Goal: Task Accomplishment & Management: Manage account settings

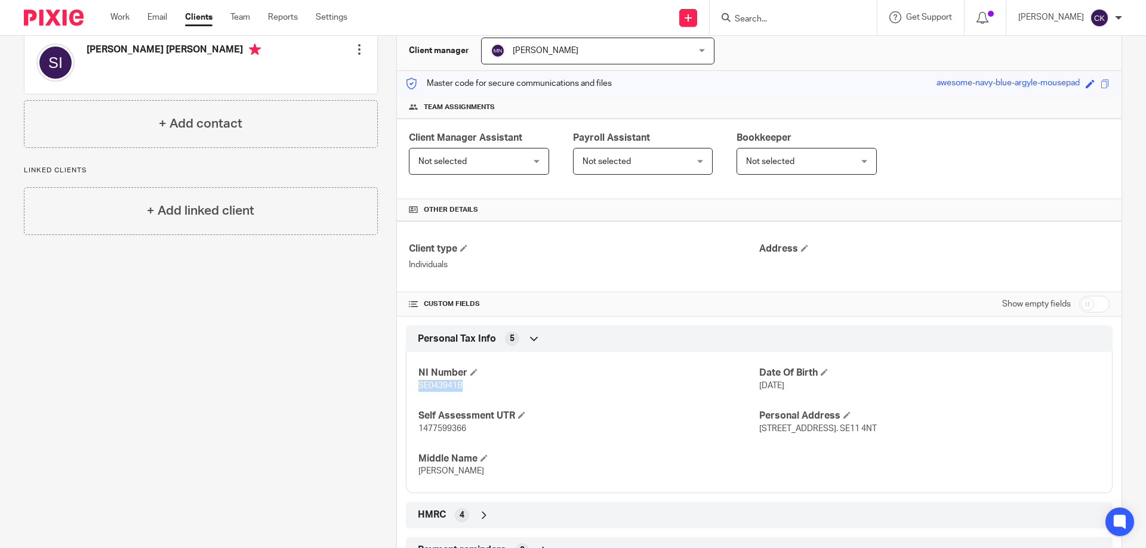
scroll to position [179, 0]
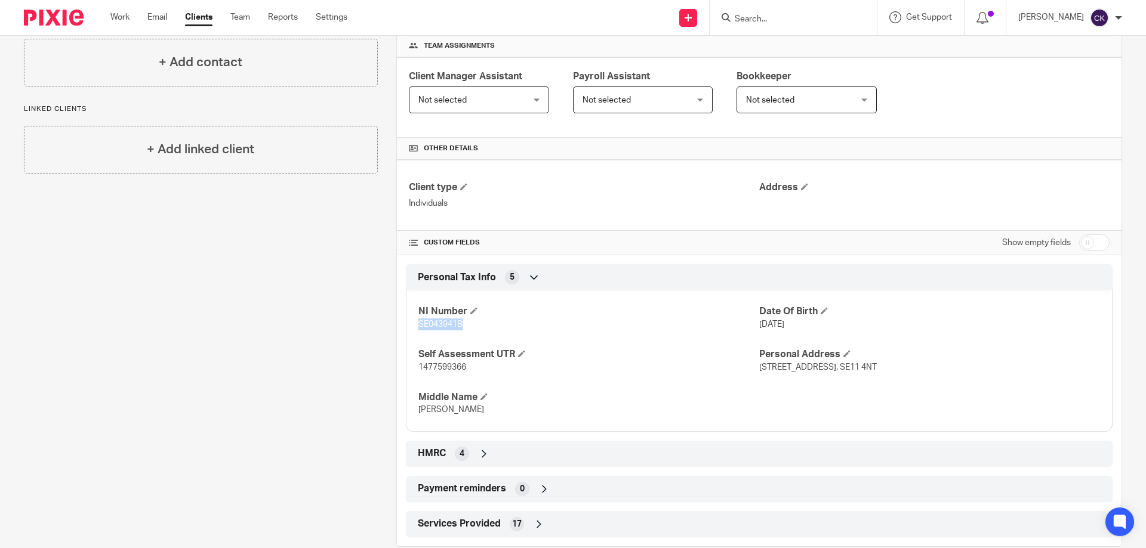
click at [514, 322] on p "SE043941B" at bounding box center [588, 325] width 341 height 12
click at [452, 320] on span "SE043941B" at bounding box center [440, 324] width 44 height 8
copy span "SE043941B"
click at [436, 367] on span "1477599366" at bounding box center [442, 367] width 48 height 8
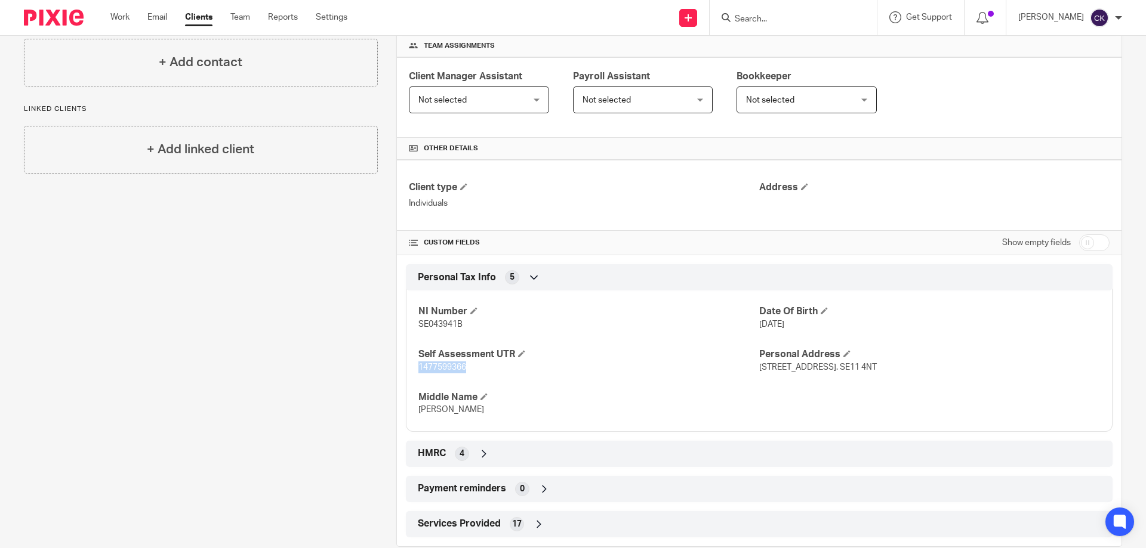
click at [436, 367] on span "1477599366" at bounding box center [442, 367] width 48 height 8
copy span "1477599366"
click at [119, 17] on link "Work" at bounding box center [119, 17] width 19 height 12
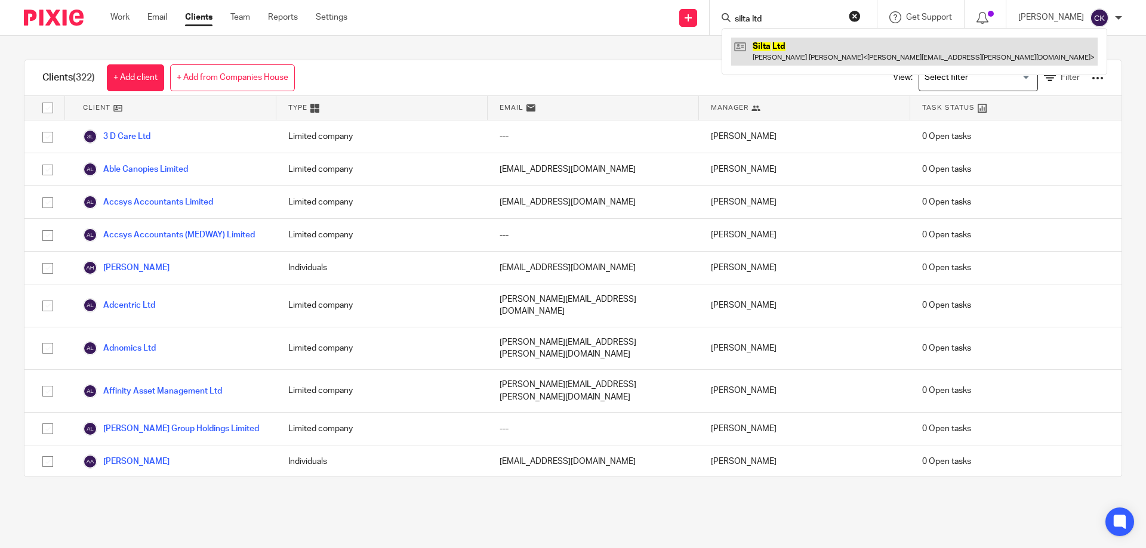
click at [770, 46] on link at bounding box center [914, 51] width 366 height 27
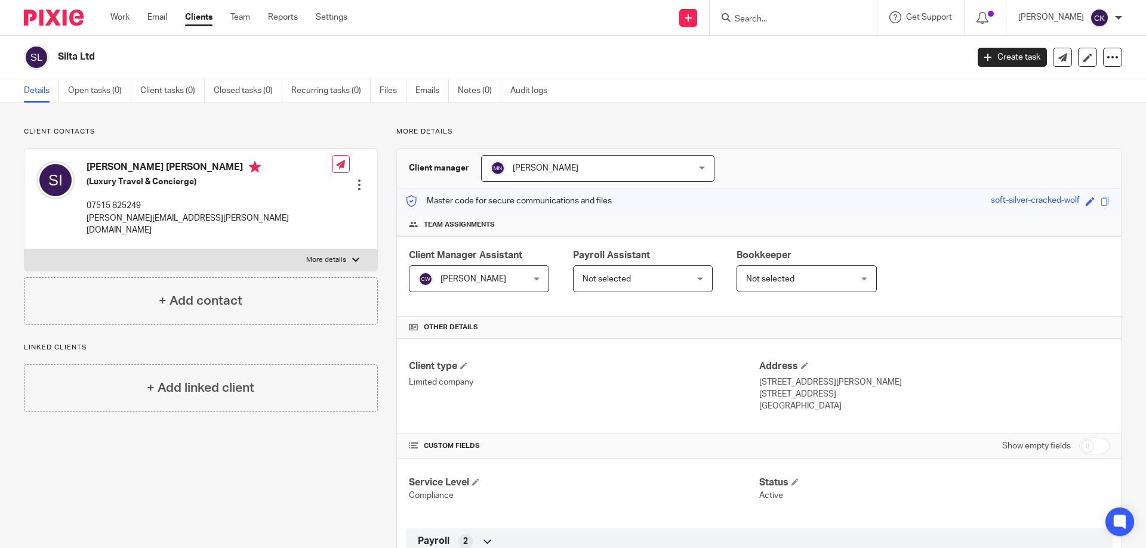
click at [1079, 446] on input "checkbox" at bounding box center [1094, 446] width 30 height 17
checkbox input "true"
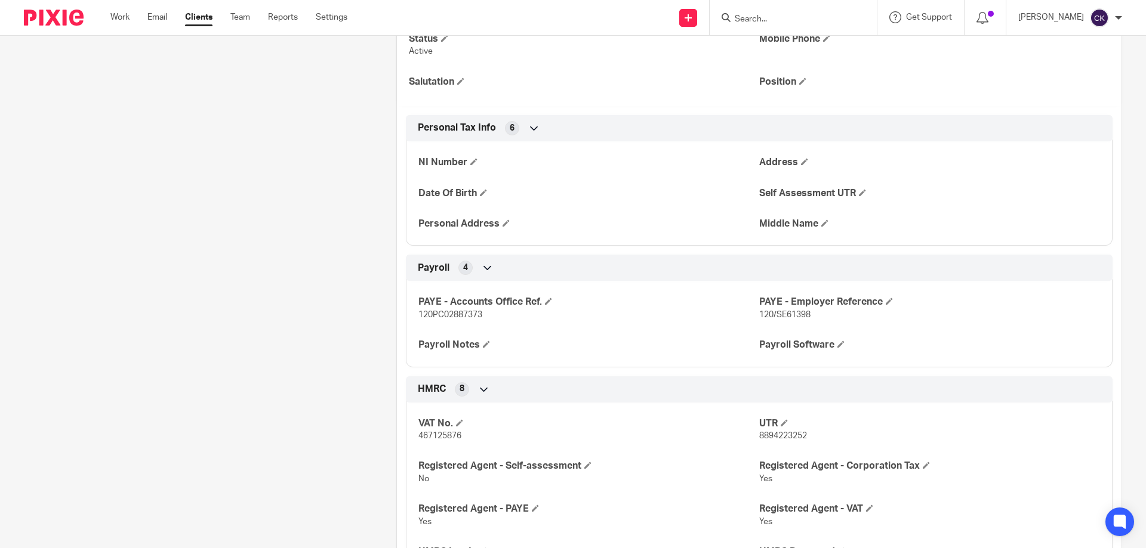
scroll to position [537, 0]
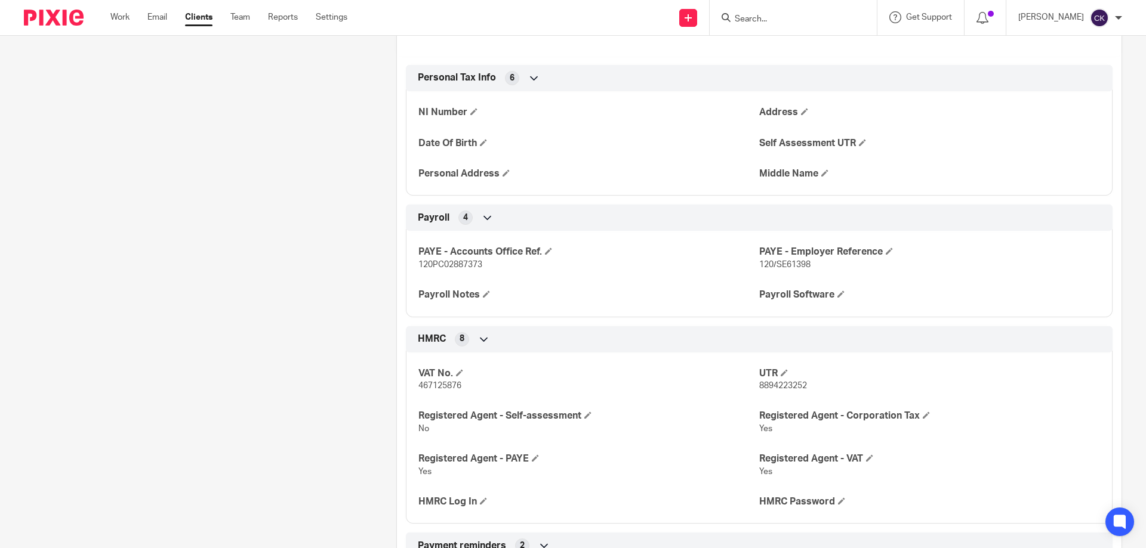
click at [479, 340] on icon at bounding box center [484, 340] width 12 height 12
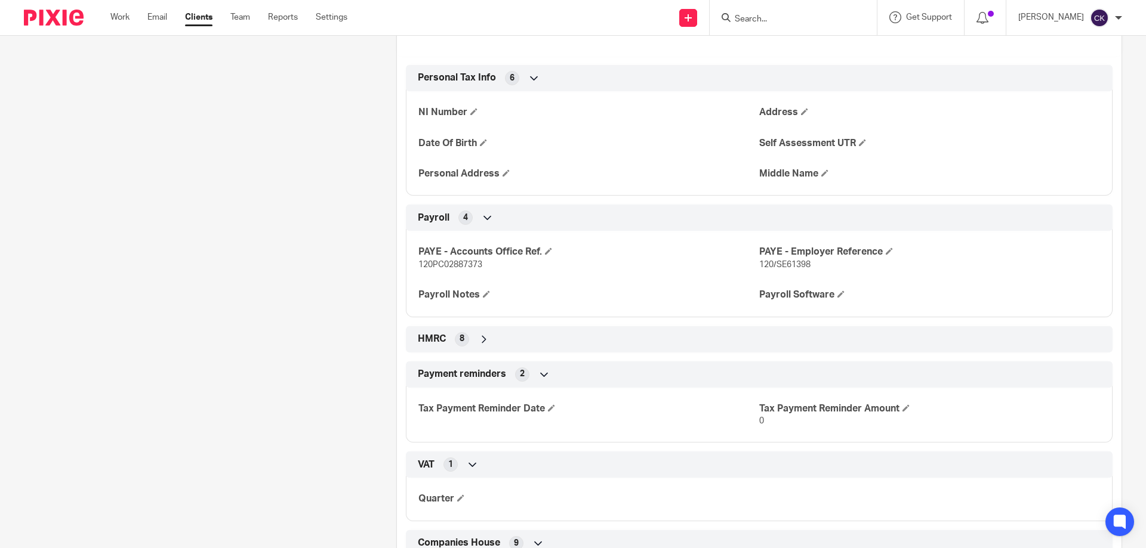
click at [479, 340] on icon at bounding box center [484, 340] width 12 height 12
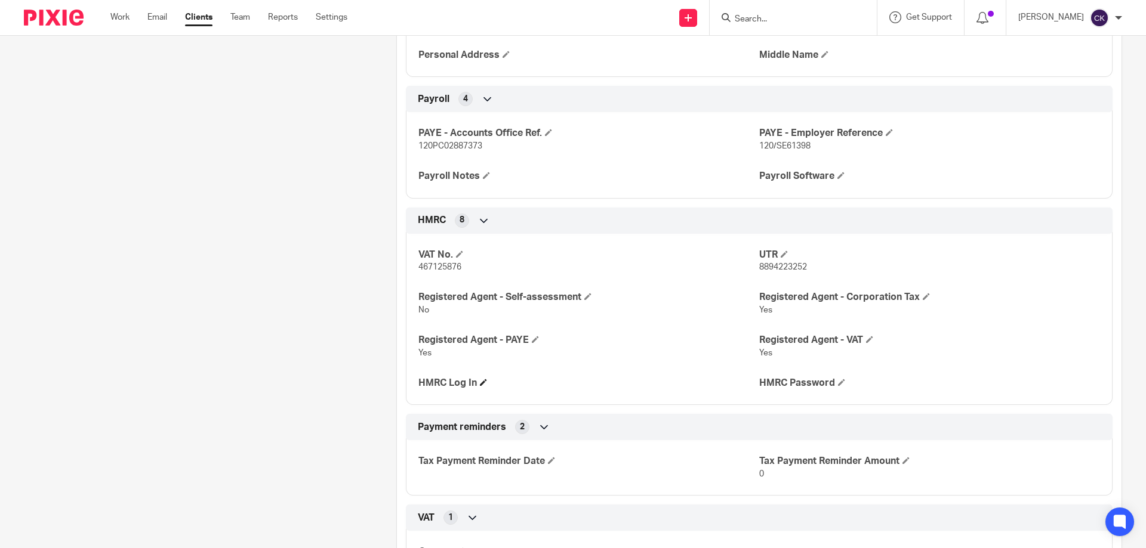
scroll to position [656, 0]
click at [483, 383] on span at bounding box center [483, 381] width 7 height 7
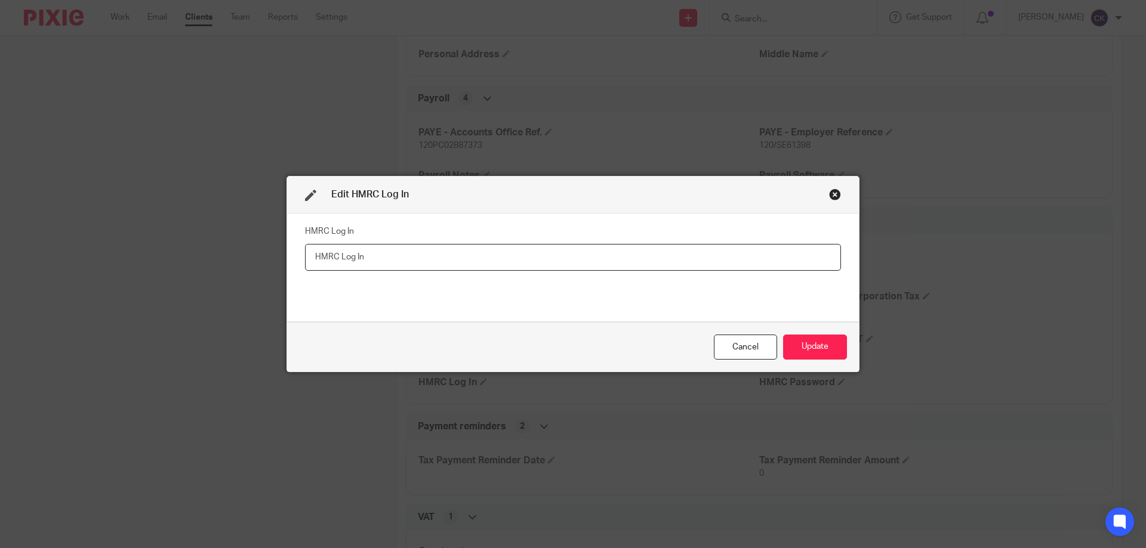
click at [371, 264] on input "text" at bounding box center [573, 257] width 536 height 27
paste input "825360354459"
type input "825360354459"
click at [806, 349] on button "Update" at bounding box center [815, 348] width 64 height 26
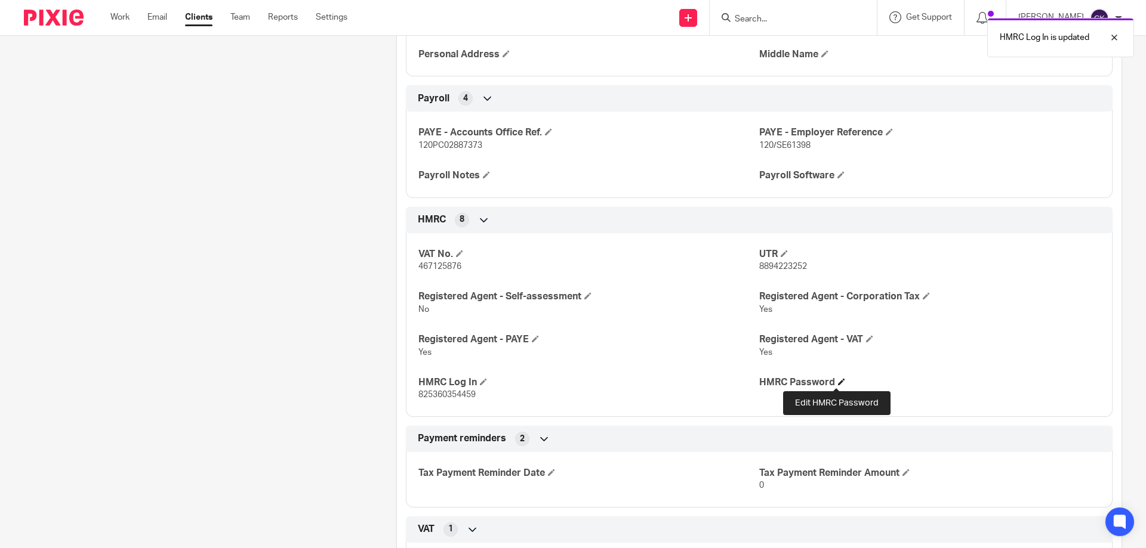
click at [838, 386] on span at bounding box center [841, 381] width 7 height 7
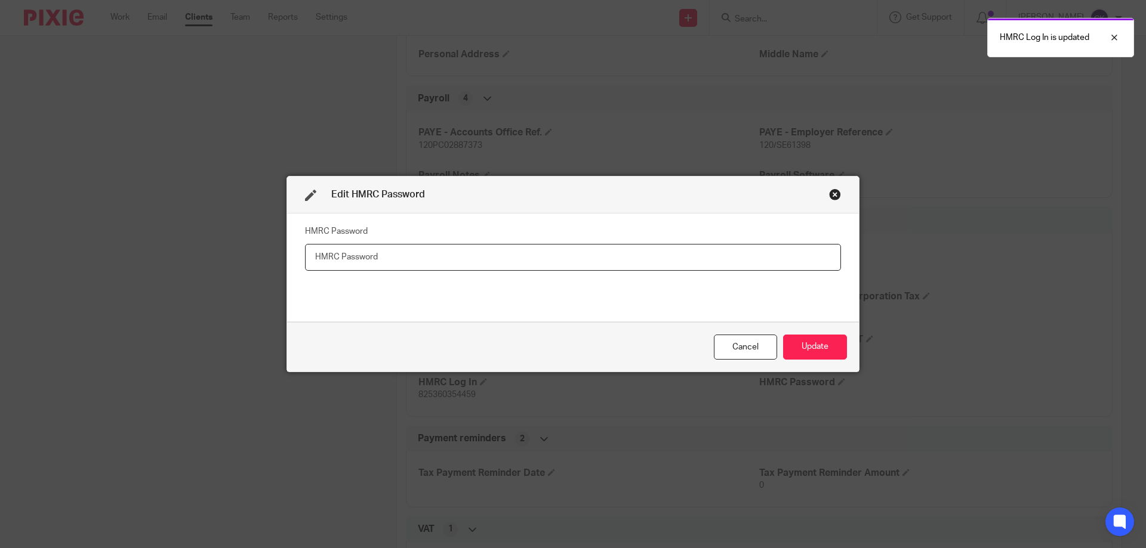
click at [346, 254] on input "text" at bounding box center [573, 257] width 536 height 27
paste input "Juliet2017"
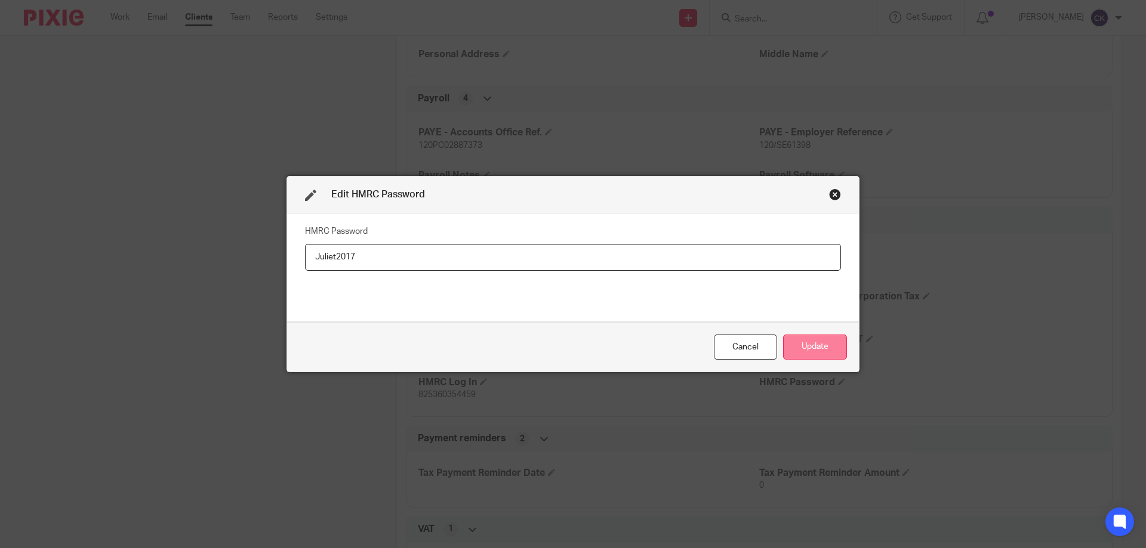
type input "Juliet2017"
click at [798, 350] on button "Update" at bounding box center [815, 348] width 64 height 26
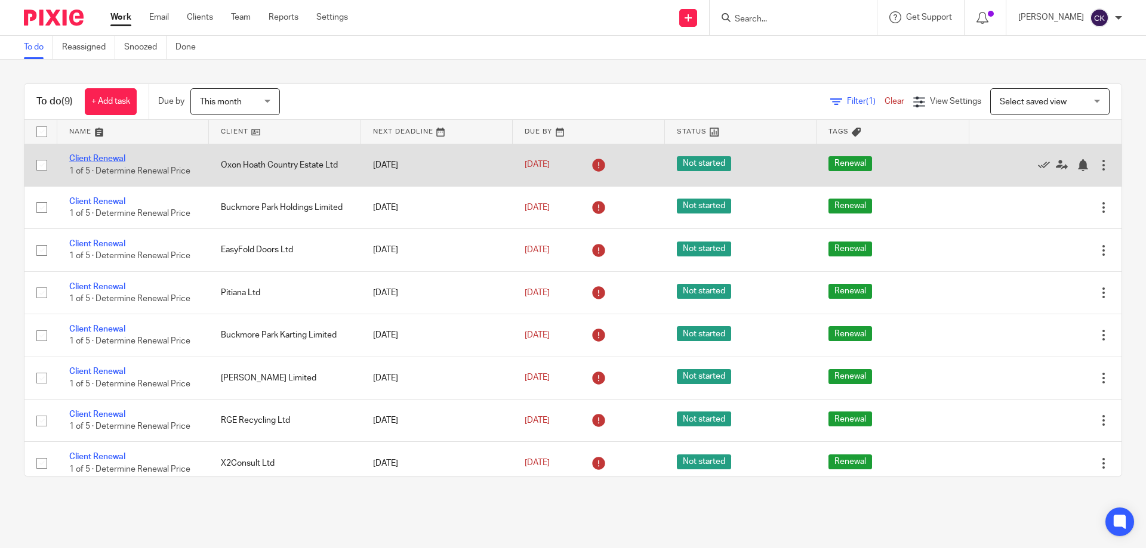
click at [81, 156] on link "Client Renewal" at bounding box center [97, 159] width 56 height 8
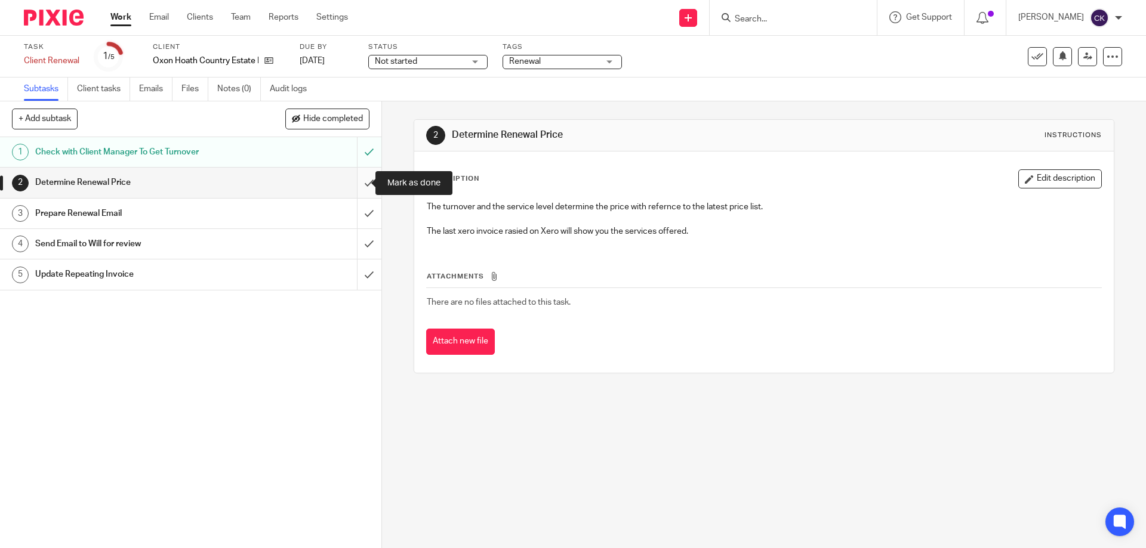
click at [356, 184] on input "submit" at bounding box center [190, 183] width 381 height 30
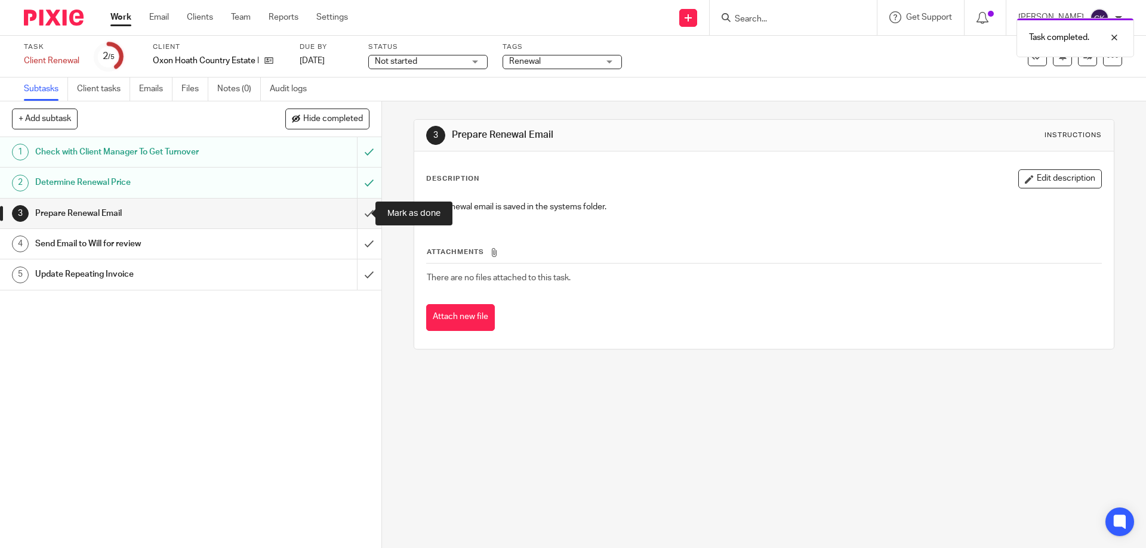
click at [356, 211] on input "submit" at bounding box center [190, 214] width 381 height 30
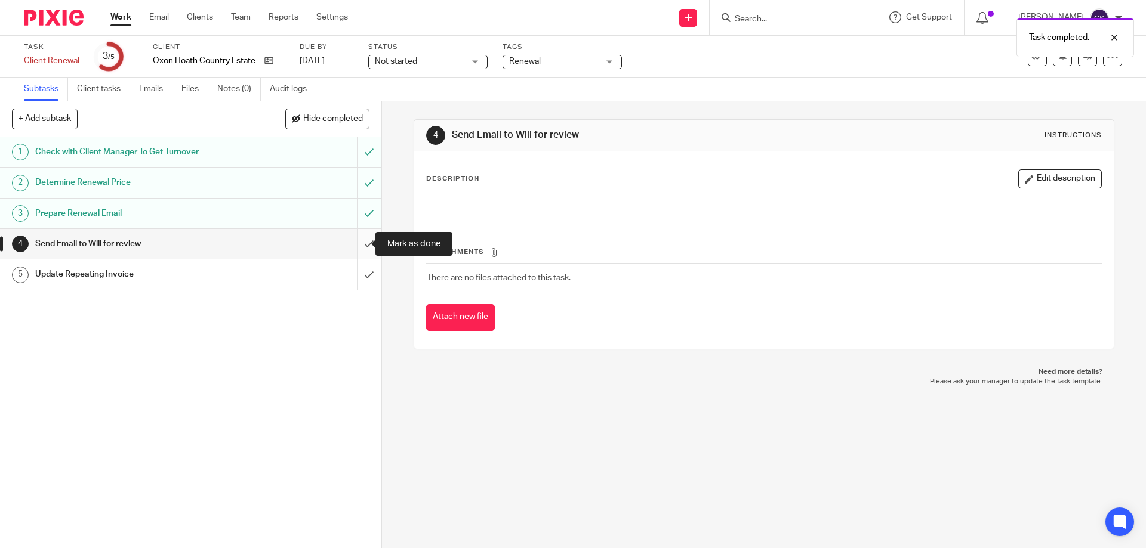
click at [357, 246] on input "submit" at bounding box center [190, 244] width 381 height 30
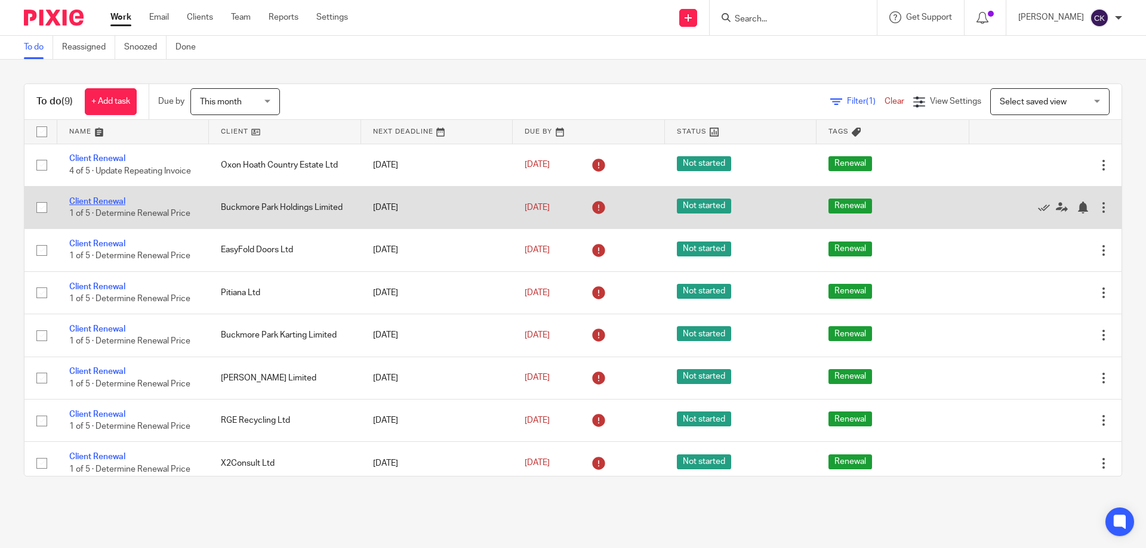
click at [112, 201] on link "Client Renewal" at bounding box center [97, 202] width 56 height 8
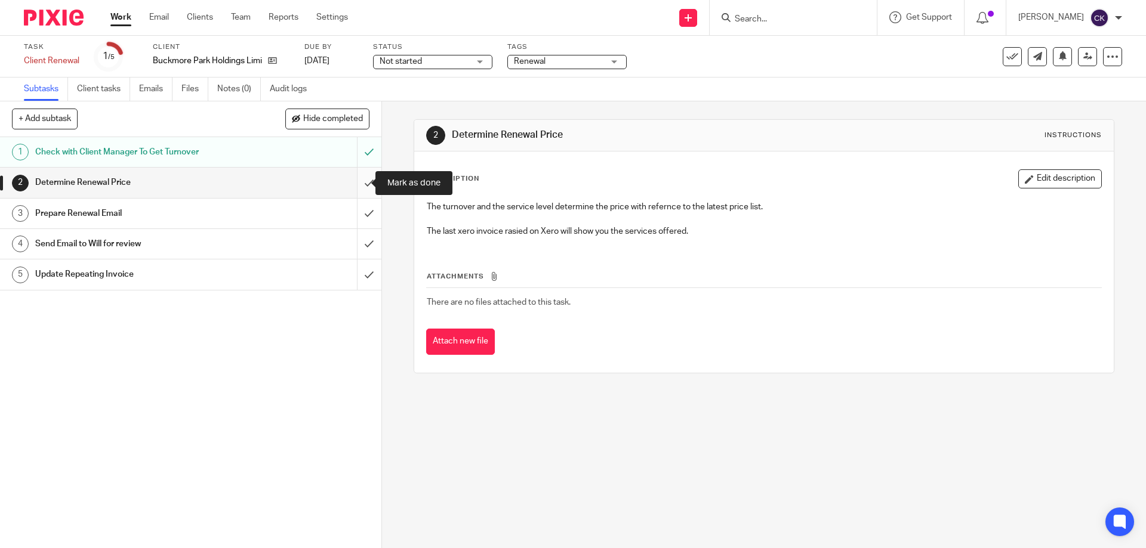
click at [356, 187] on input "submit" at bounding box center [190, 183] width 381 height 30
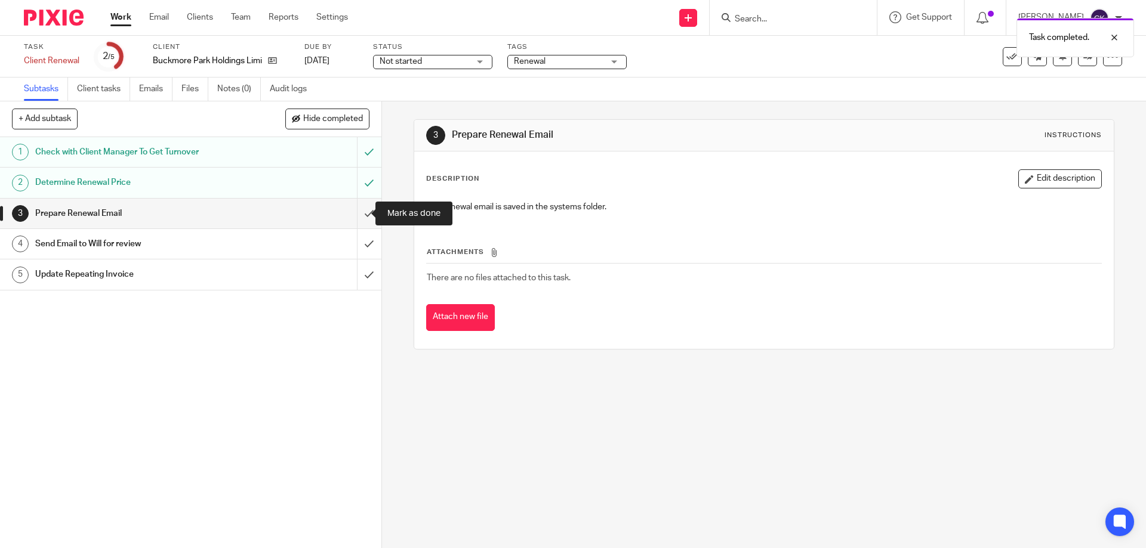
click at [354, 209] on input "submit" at bounding box center [190, 214] width 381 height 30
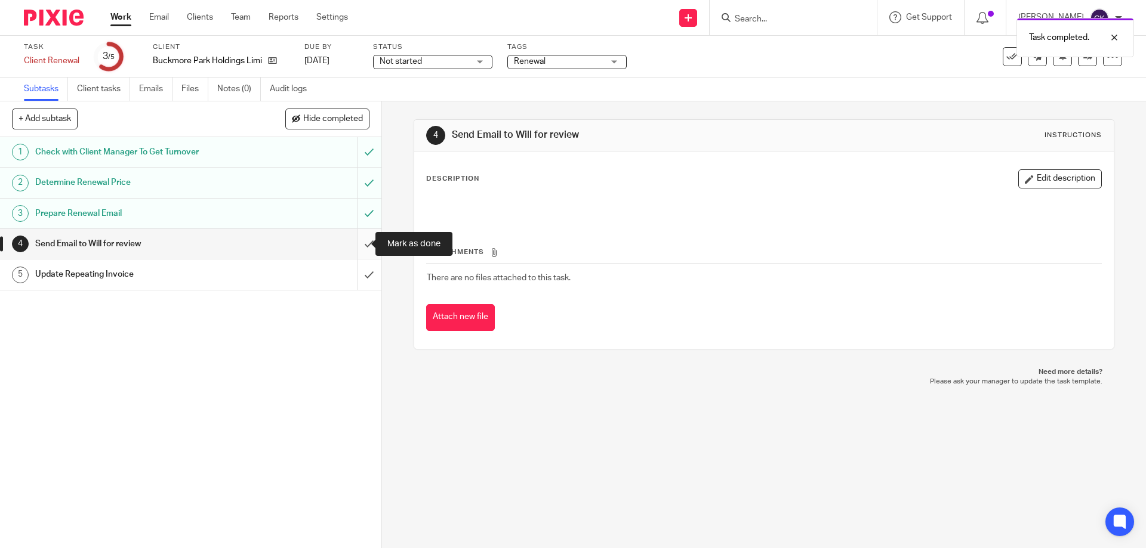
click at [351, 246] on input "submit" at bounding box center [190, 244] width 381 height 30
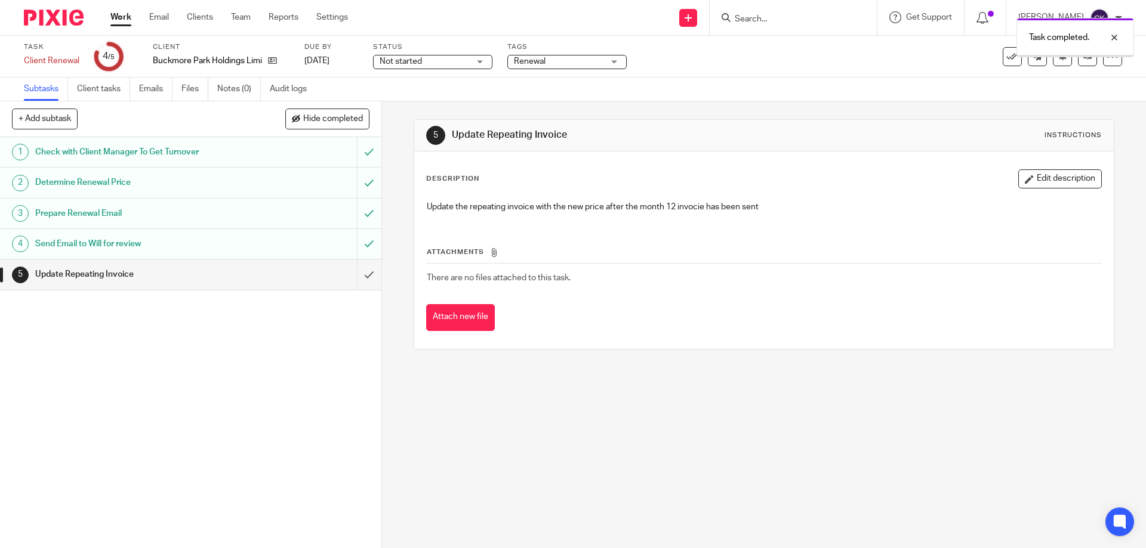
click at [118, 21] on link "Work" at bounding box center [120, 17] width 21 height 12
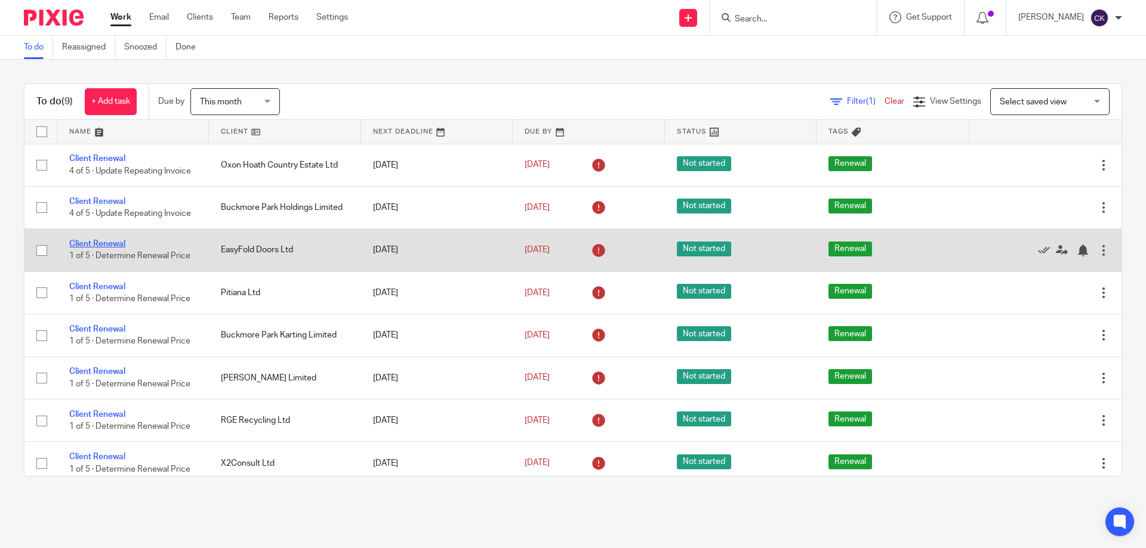
click at [119, 245] on link "Client Renewal" at bounding box center [97, 244] width 56 height 8
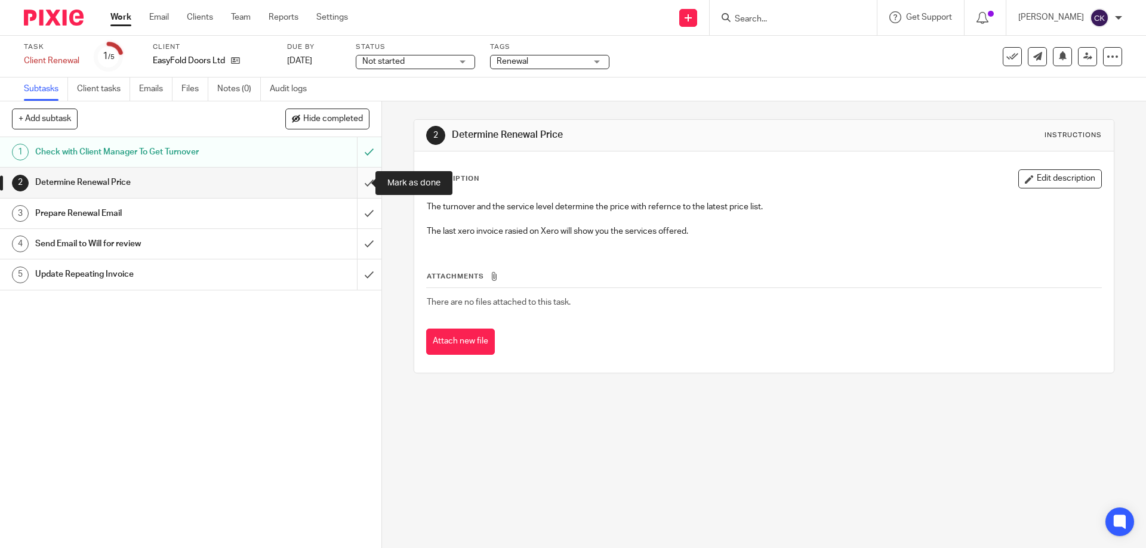
click at [357, 187] on input "submit" at bounding box center [190, 183] width 381 height 30
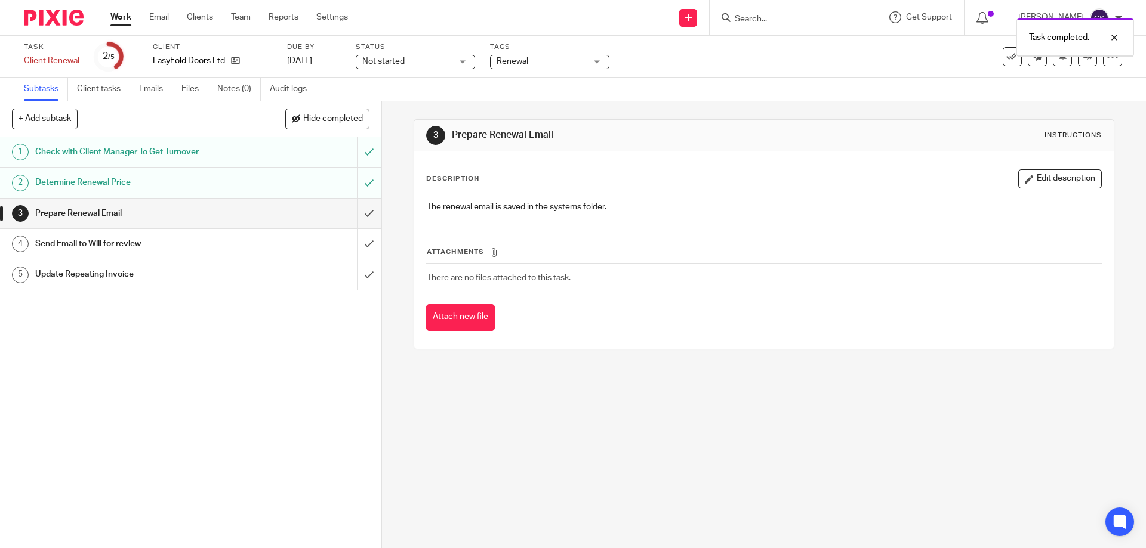
click at [356, 218] on input "submit" at bounding box center [190, 214] width 381 height 30
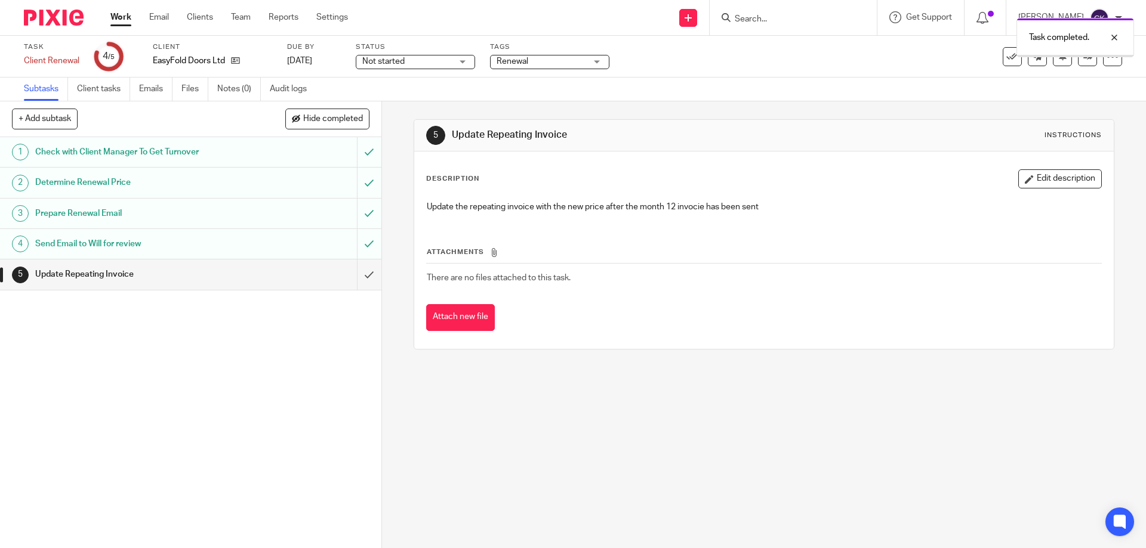
click at [116, 16] on link "Work" at bounding box center [120, 17] width 21 height 12
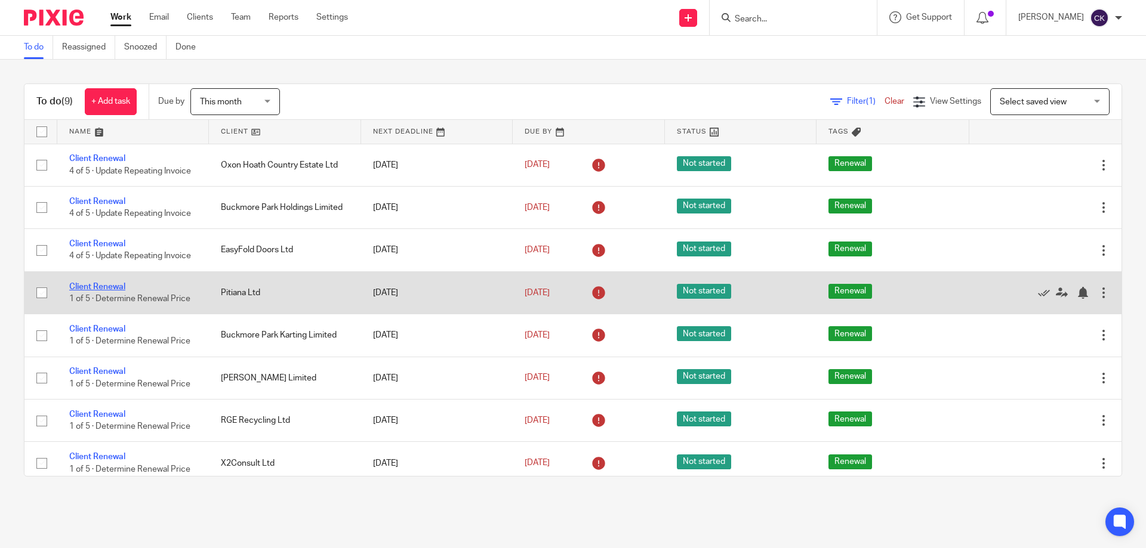
click at [122, 284] on link "Client Renewal" at bounding box center [97, 287] width 56 height 8
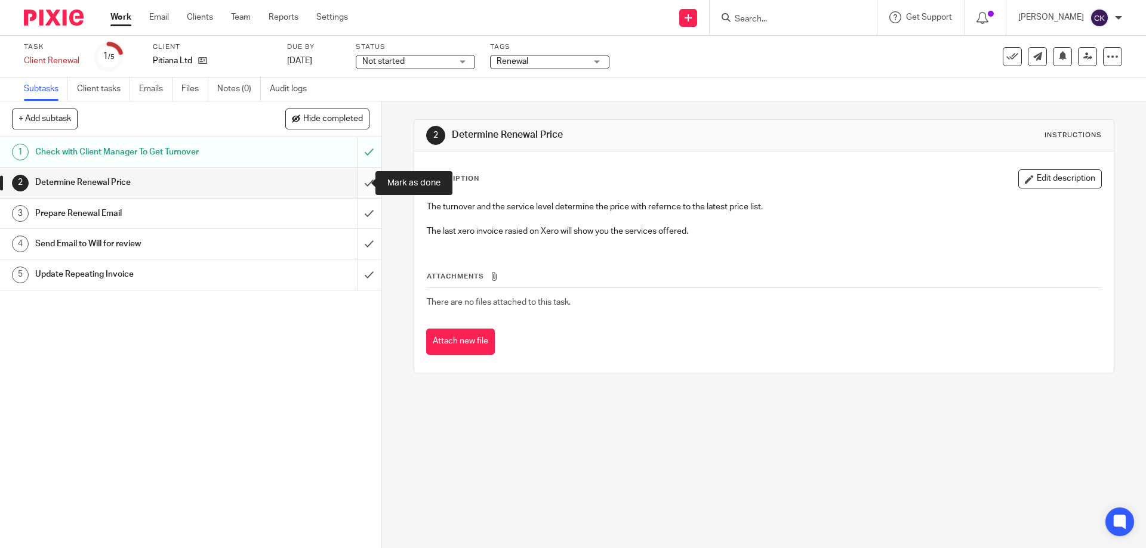
click at [357, 186] on input "submit" at bounding box center [190, 183] width 381 height 30
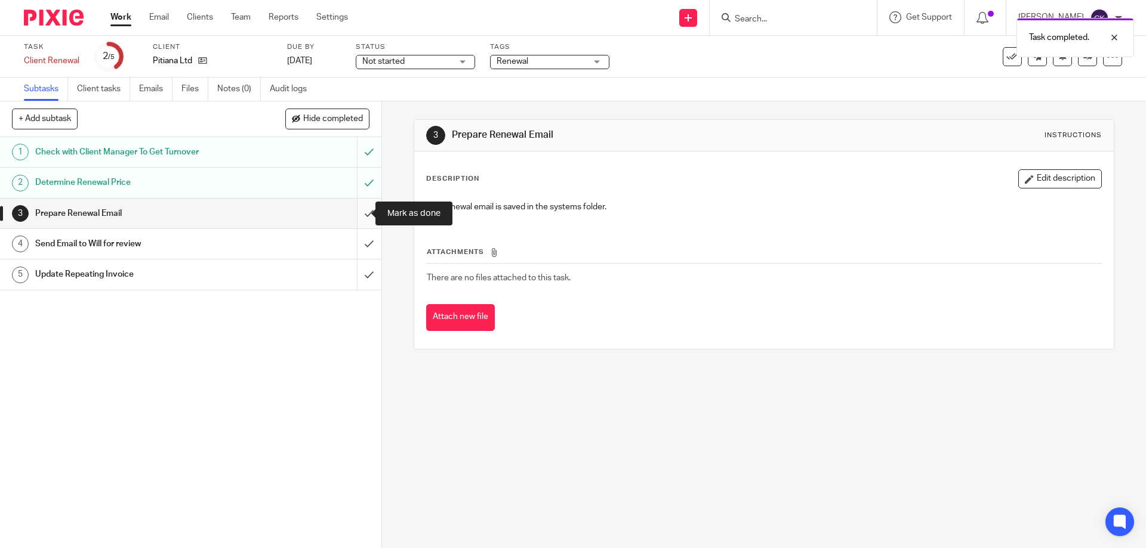
click at [358, 217] on input "submit" at bounding box center [190, 214] width 381 height 30
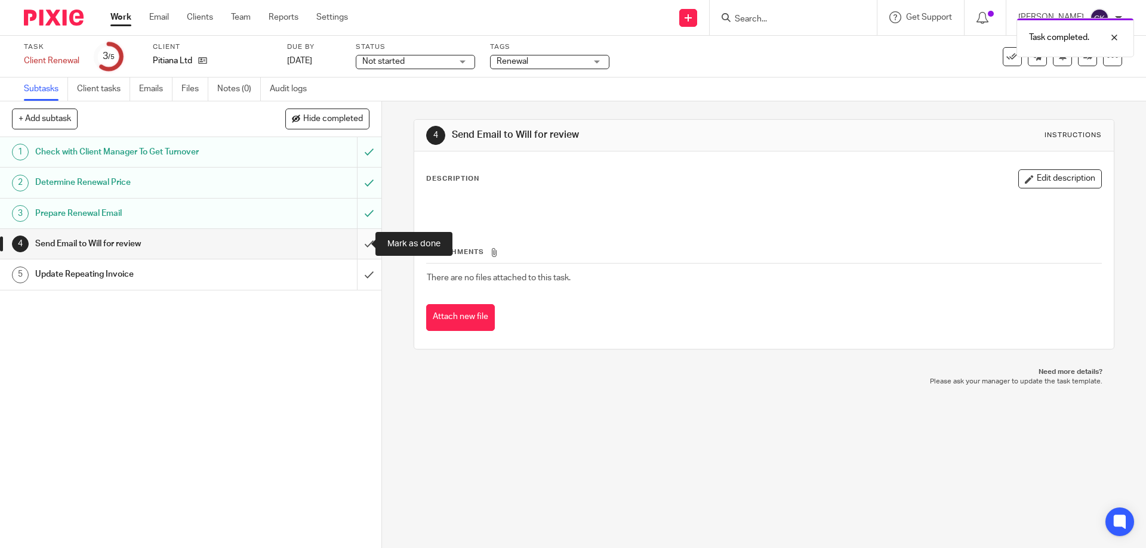
click at [359, 242] on input "submit" at bounding box center [190, 244] width 381 height 30
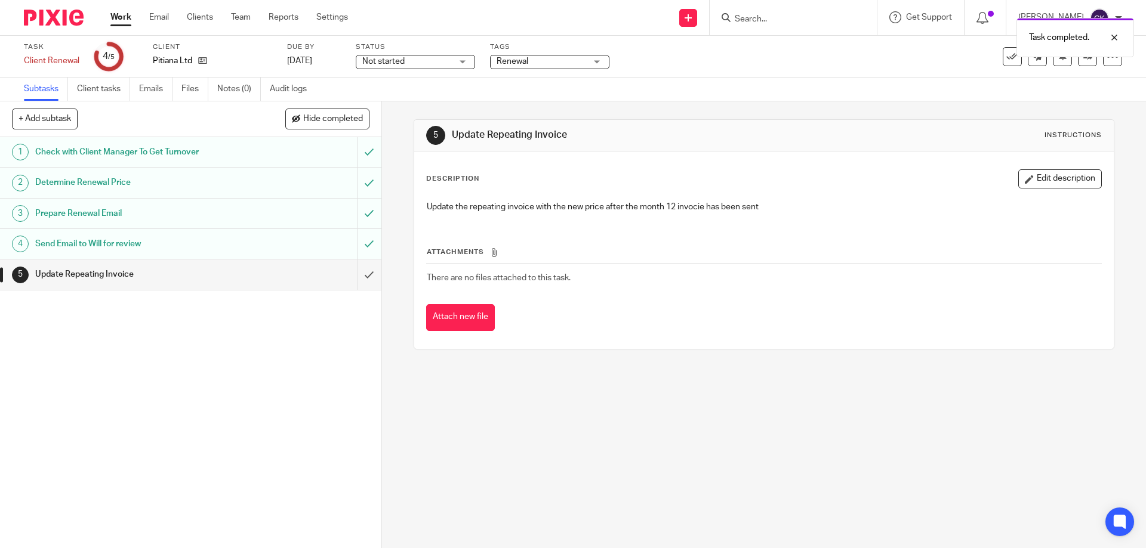
click at [120, 13] on link "Work" at bounding box center [120, 17] width 21 height 12
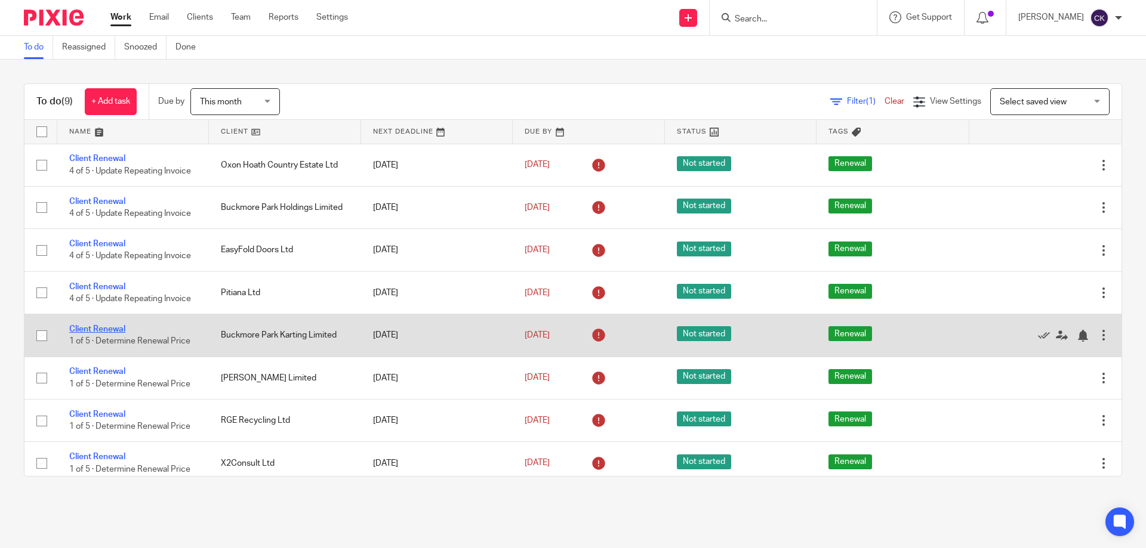
click at [95, 326] on link "Client Renewal" at bounding box center [97, 329] width 56 height 8
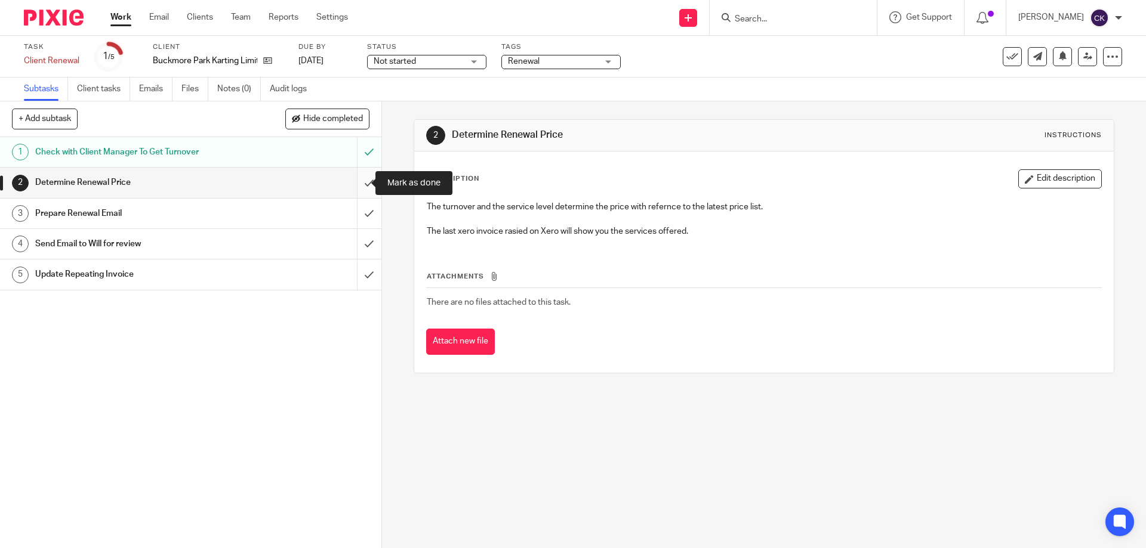
click at [352, 180] on input "submit" at bounding box center [190, 183] width 381 height 30
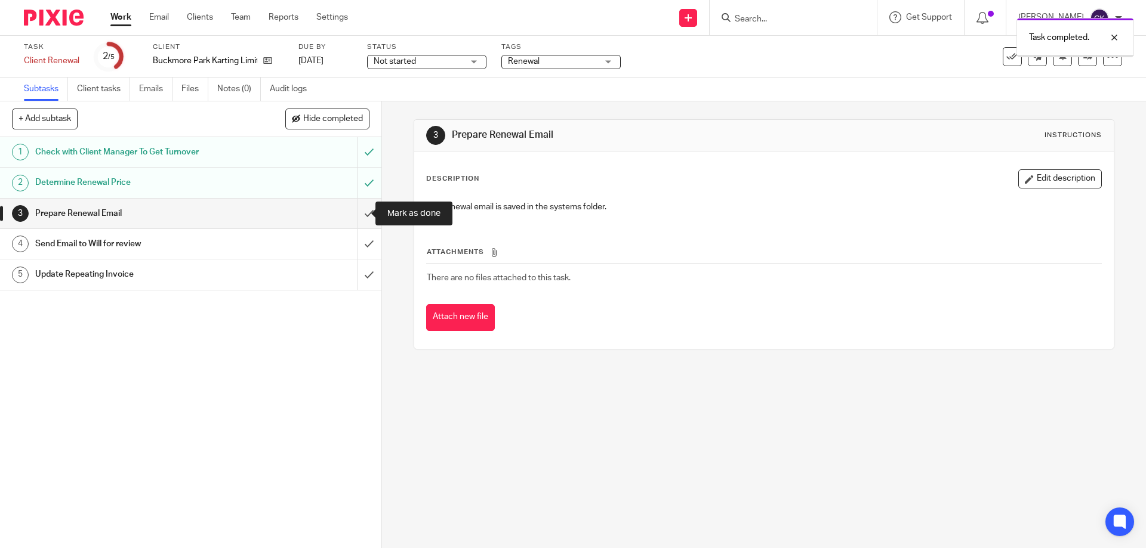
click at [352, 216] on input "submit" at bounding box center [190, 214] width 381 height 30
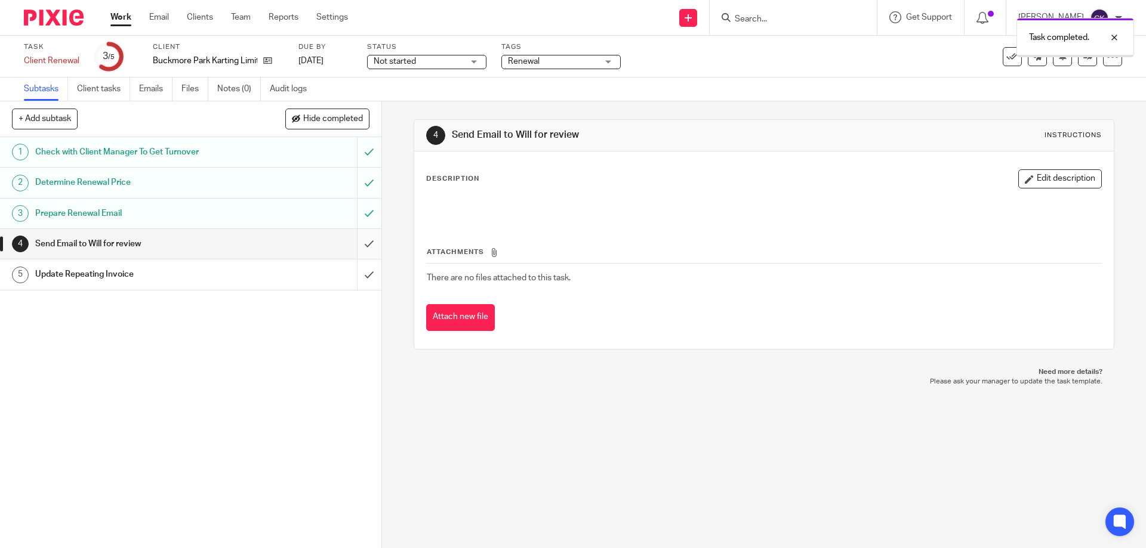
click at [350, 244] on input "submit" at bounding box center [190, 244] width 381 height 30
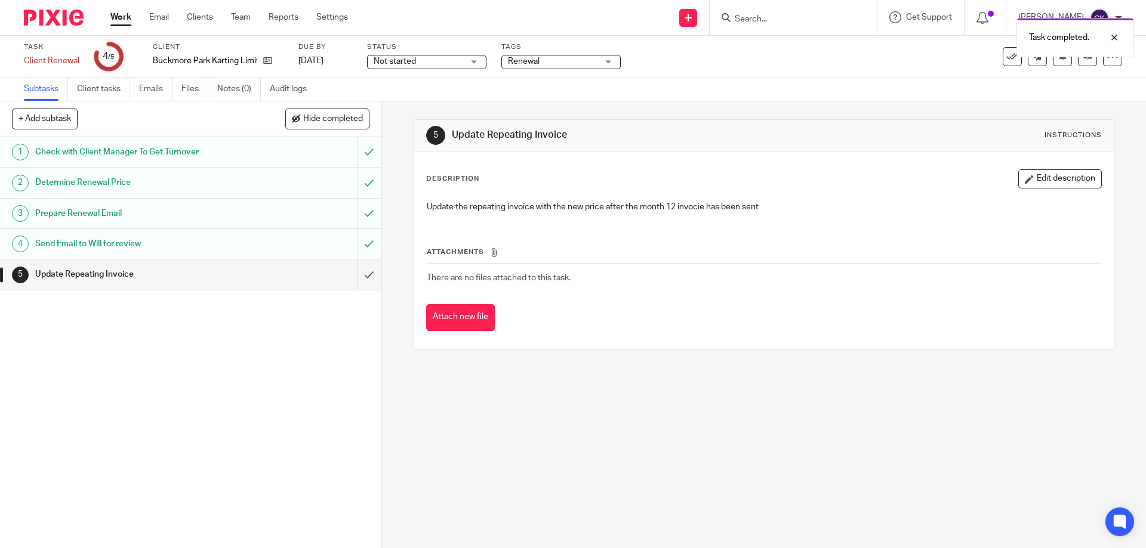
click at [127, 15] on link "Work" at bounding box center [120, 17] width 21 height 12
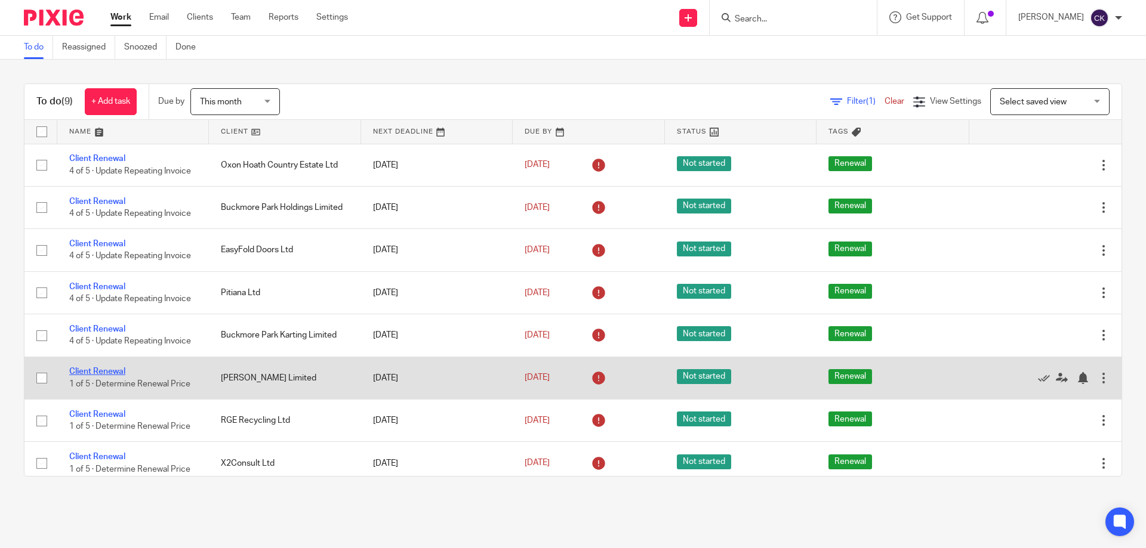
click at [119, 369] on link "Client Renewal" at bounding box center [97, 372] width 56 height 8
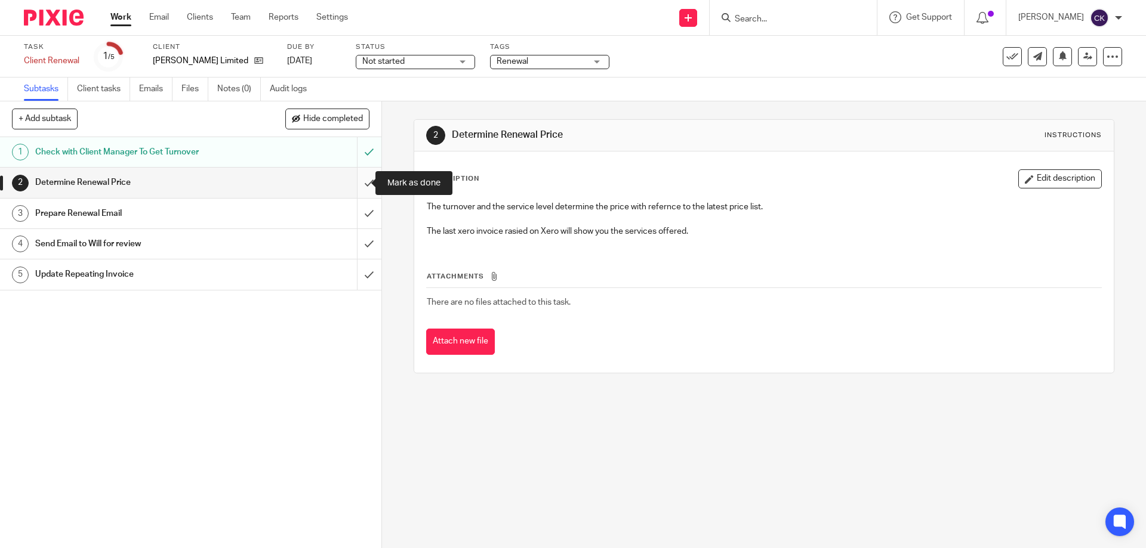
click at [351, 185] on input "submit" at bounding box center [190, 183] width 381 height 30
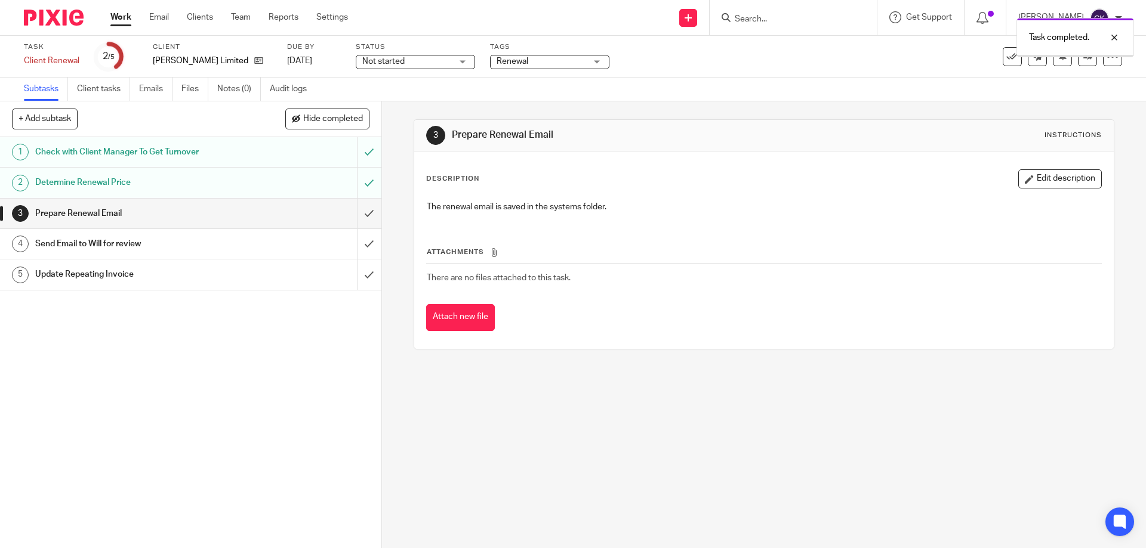
click at [350, 219] on input "submit" at bounding box center [190, 214] width 381 height 30
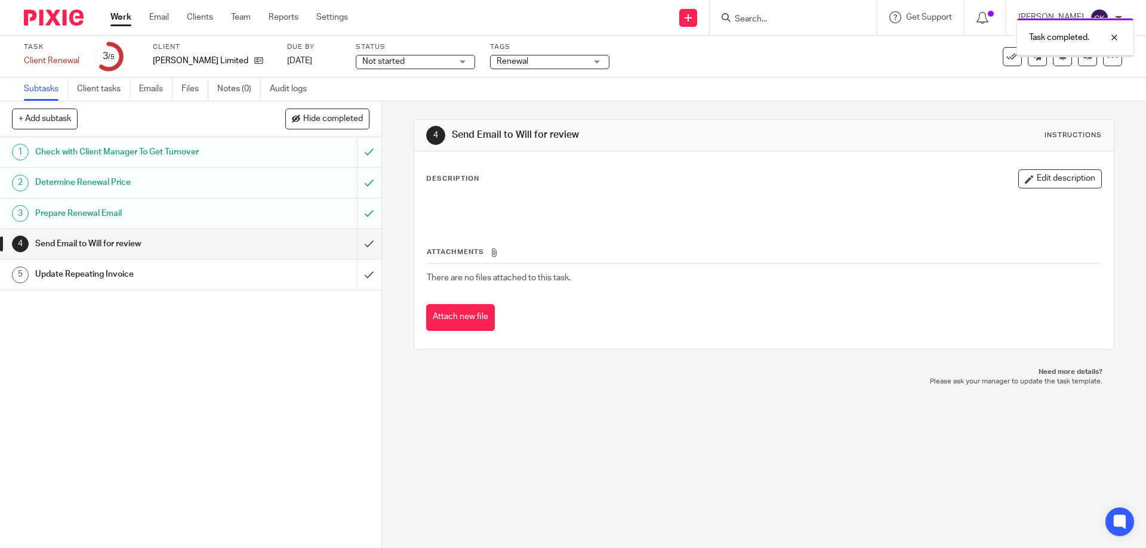
click at [349, 241] on input "submit" at bounding box center [190, 244] width 381 height 30
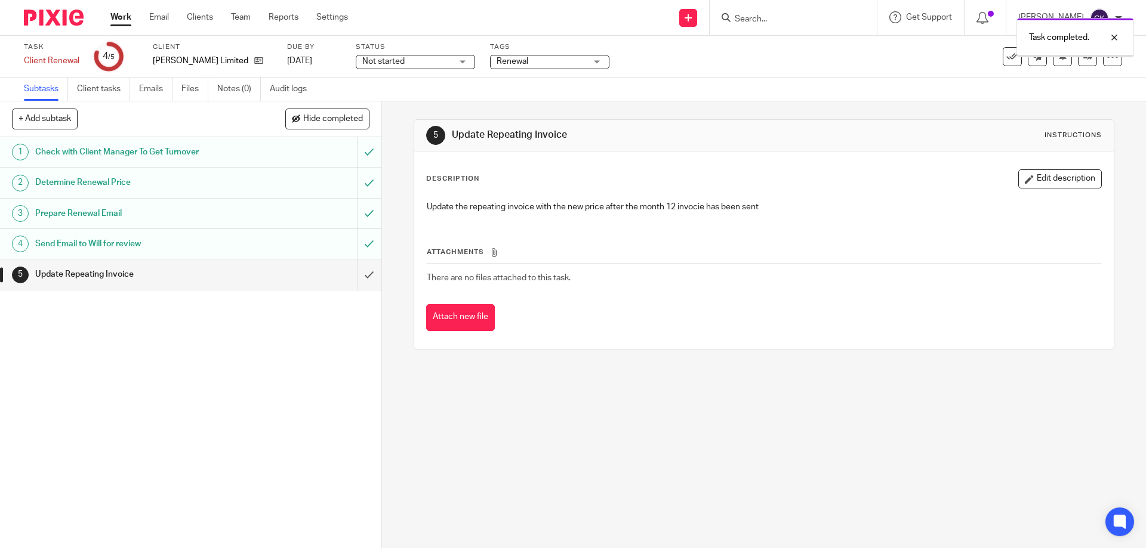
click at [109, 18] on div "Work Email Clients Team Reports Settings Work Email Clients Team Reports Settin…" at bounding box center [231, 17] width 267 height 35
click at [119, 13] on link "Work" at bounding box center [120, 17] width 21 height 12
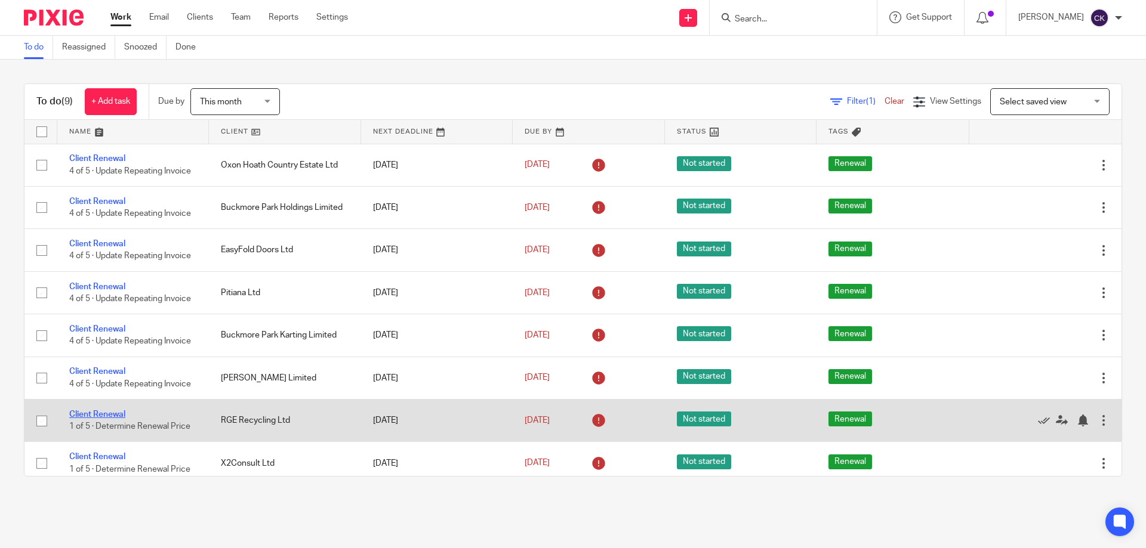
click at [113, 415] on link "Client Renewal" at bounding box center [97, 415] width 56 height 8
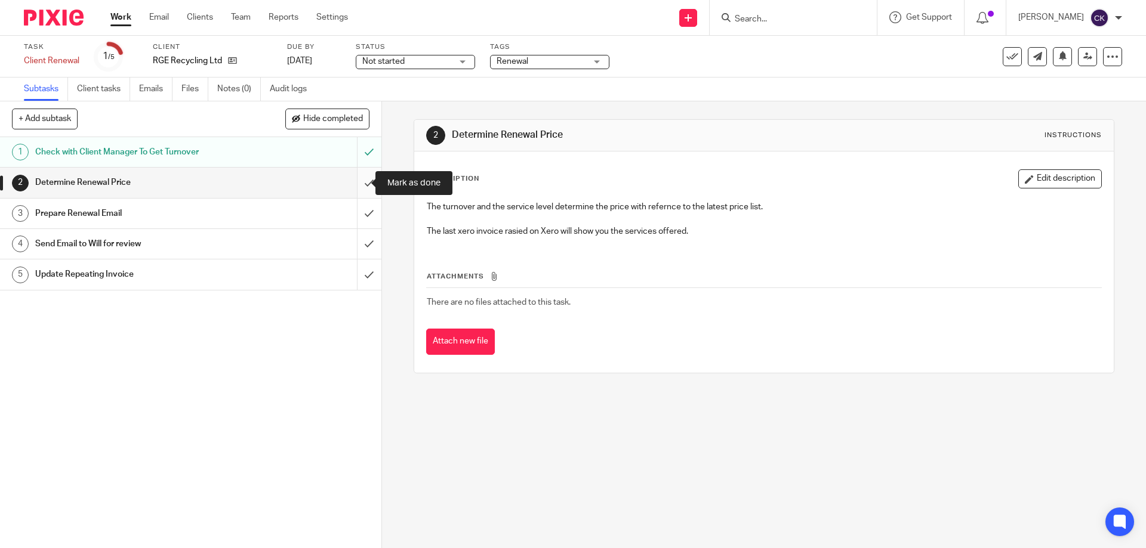
click at [354, 183] on input "submit" at bounding box center [190, 183] width 381 height 30
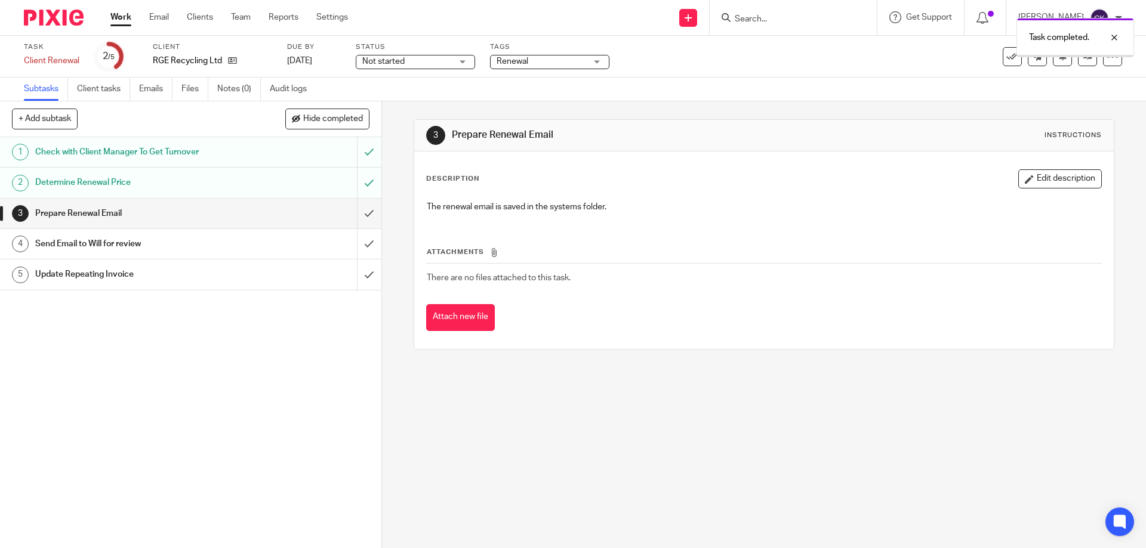
click at [355, 209] on input "submit" at bounding box center [190, 214] width 381 height 30
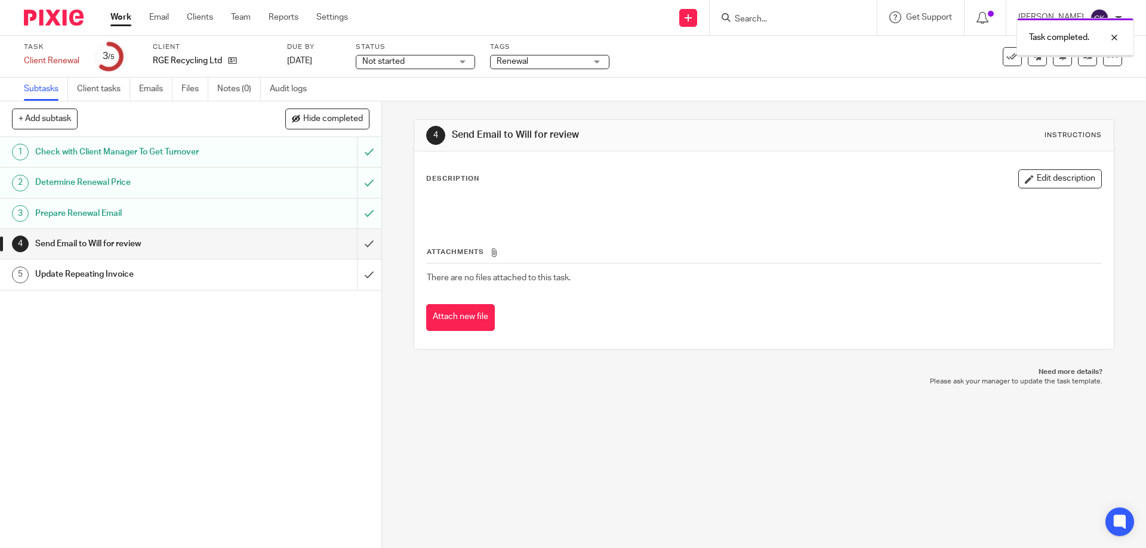
click at [356, 241] on input "submit" at bounding box center [190, 244] width 381 height 30
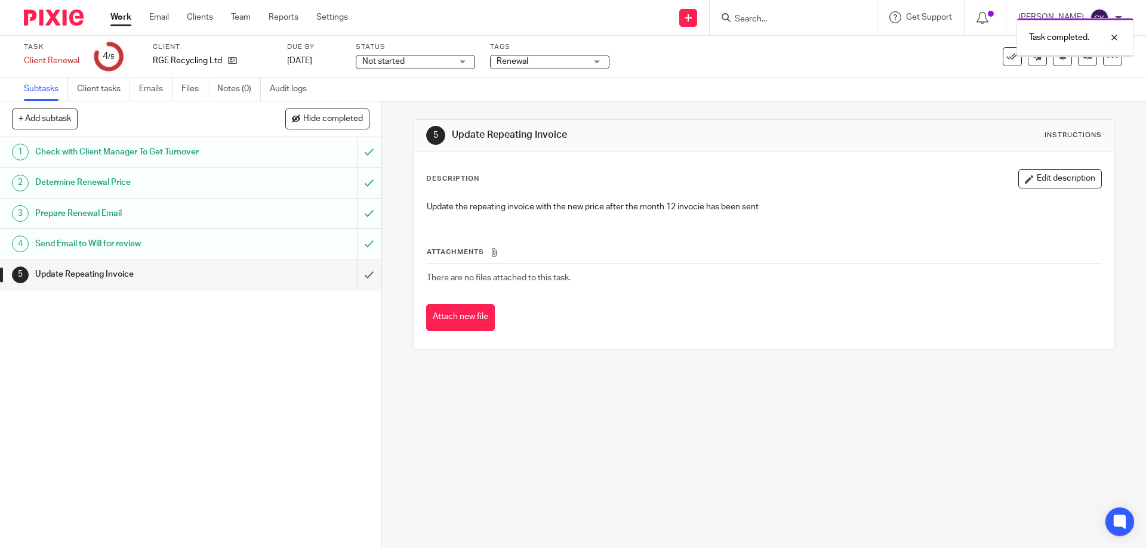
click at [115, 15] on link "Work" at bounding box center [120, 17] width 21 height 12
click at [116, 18] on link "Work" at bounding box center [120, 17] width 21 height 12
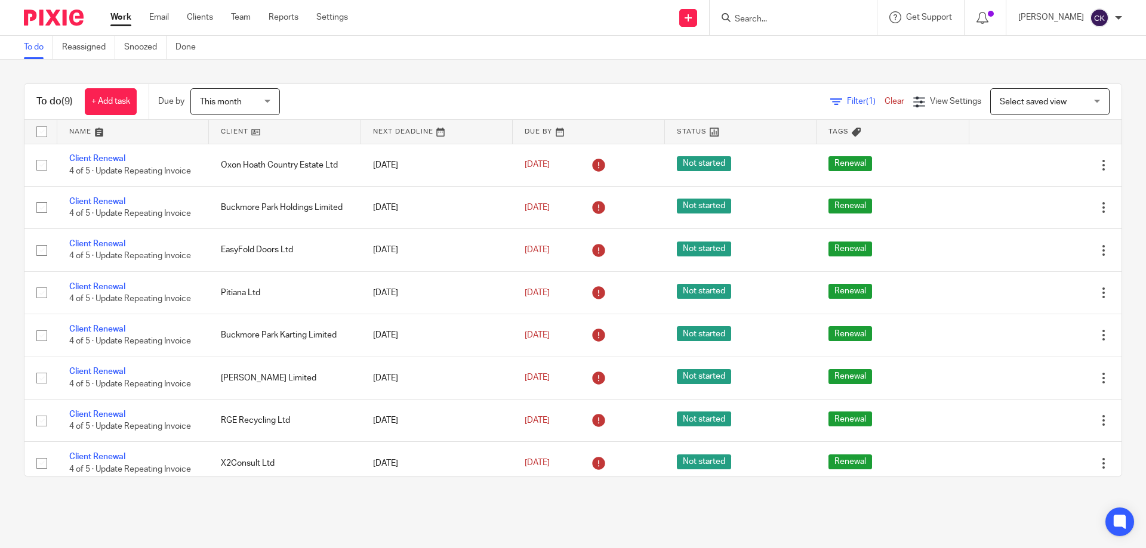
click at [782, 26] on div at bounding box center [793, 17] width 167 height 35
click at [769, 24] on input "Search" at bounding box center [786, 19] width 107 height 11
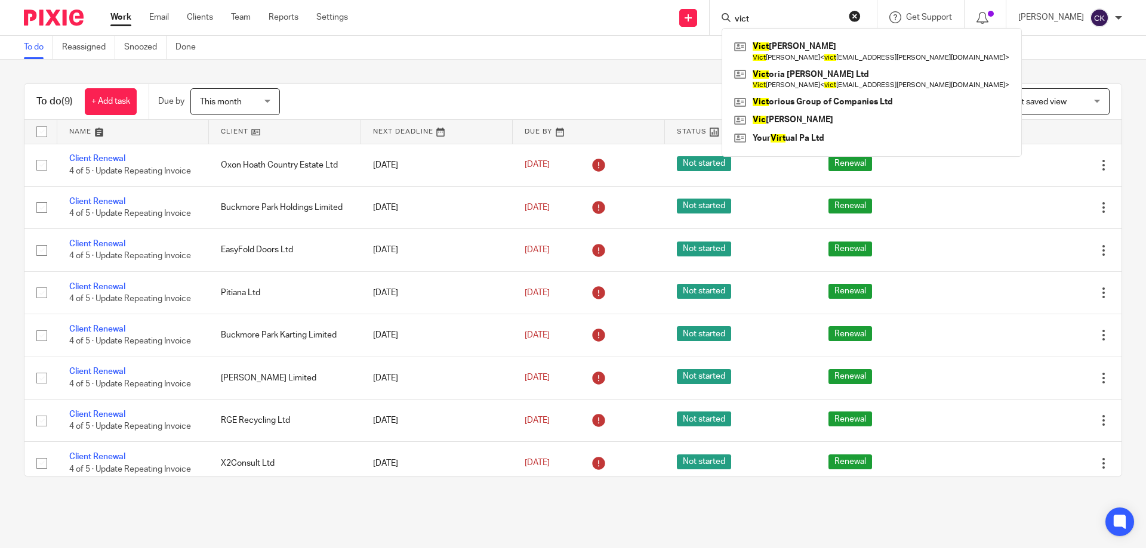
type input "vict"
